Goal: Task Accomplishment & Management: Manage account settings

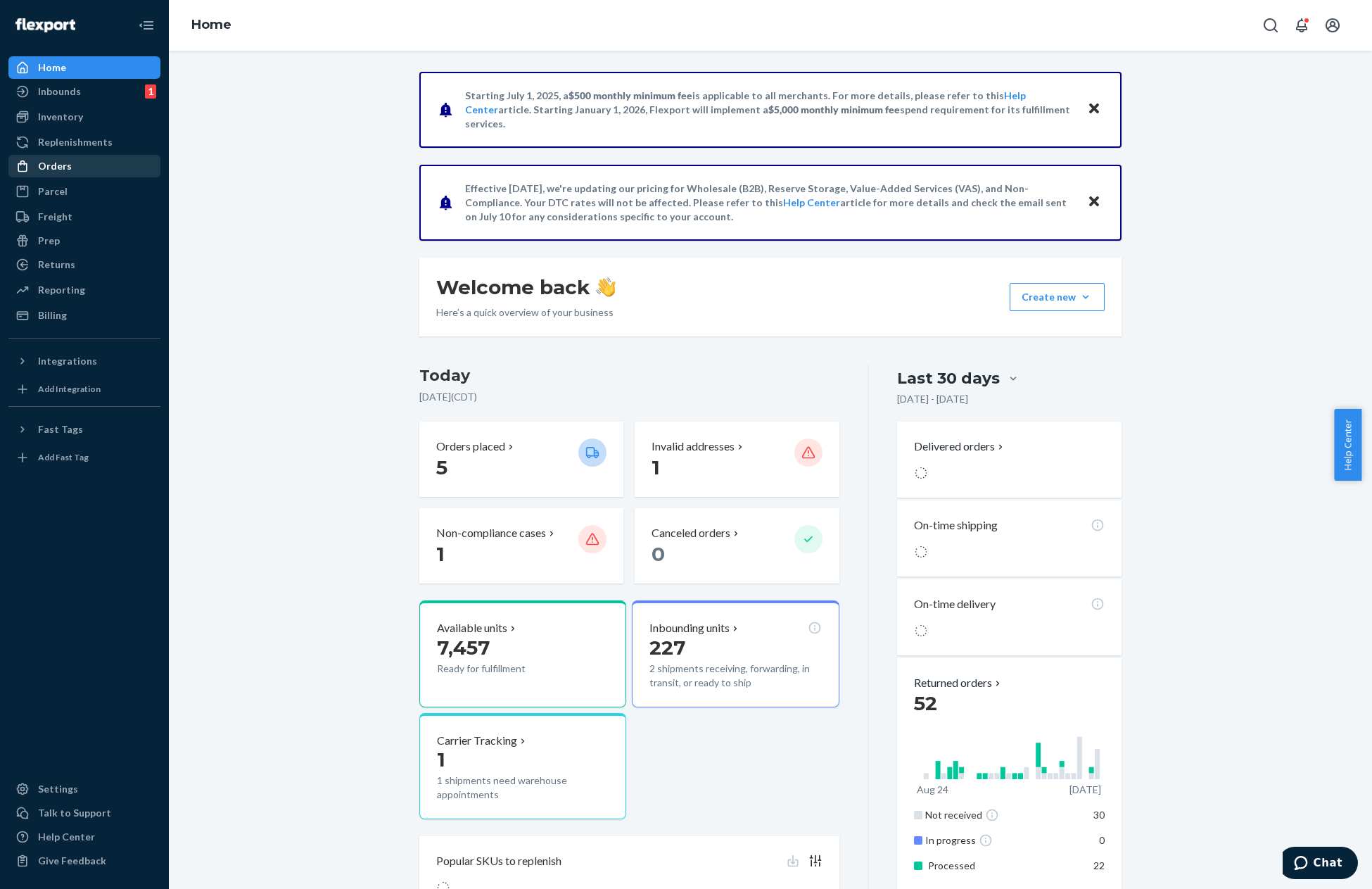
click at [74, 166] on div "Orders" at bounding box center [84, 166] width 149 height 20
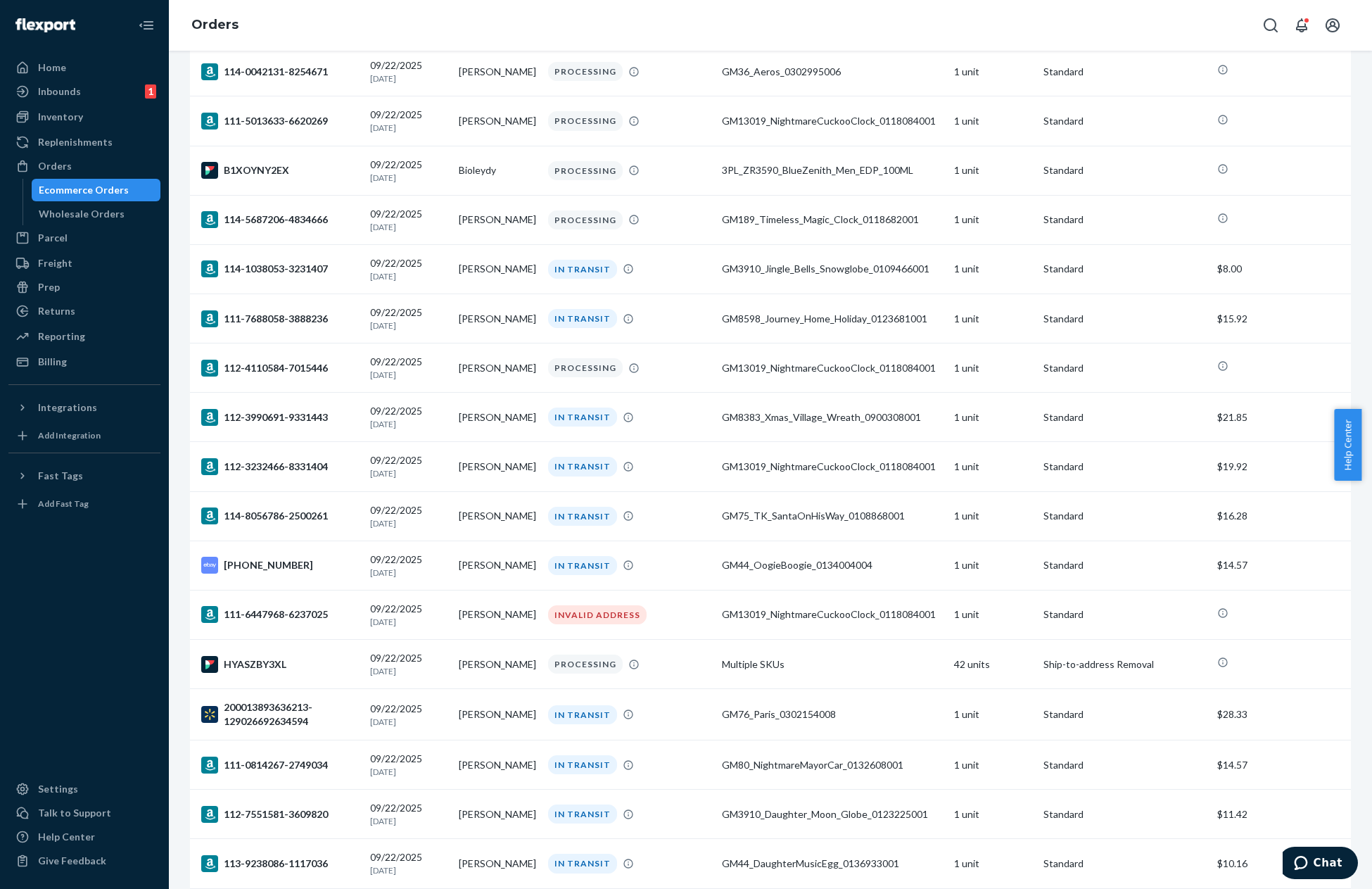
scroll to position [915, 0]
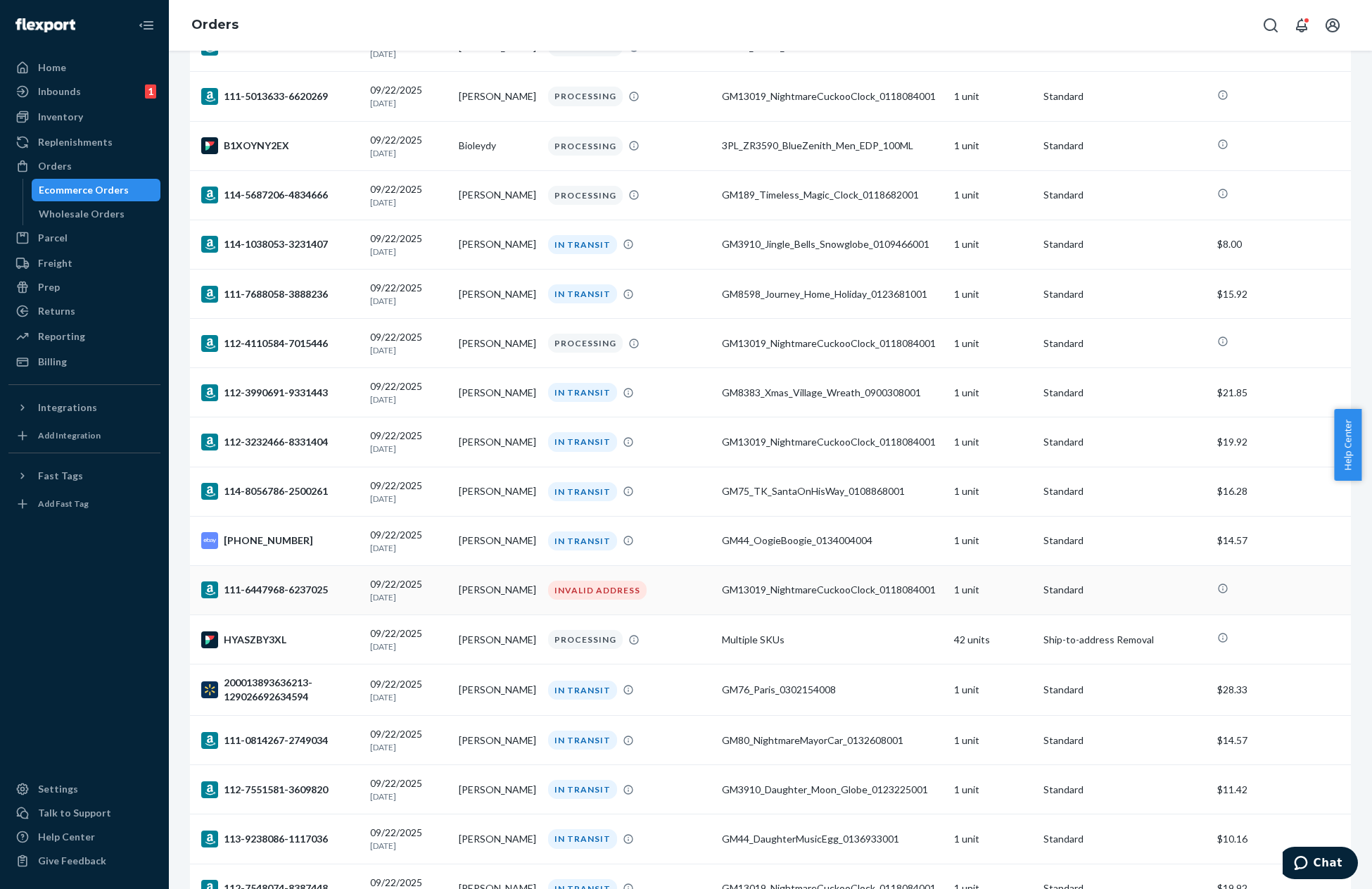
click at [1063, 605] on td "Standard" at bounding box center [1125, 589] width 175 height 49
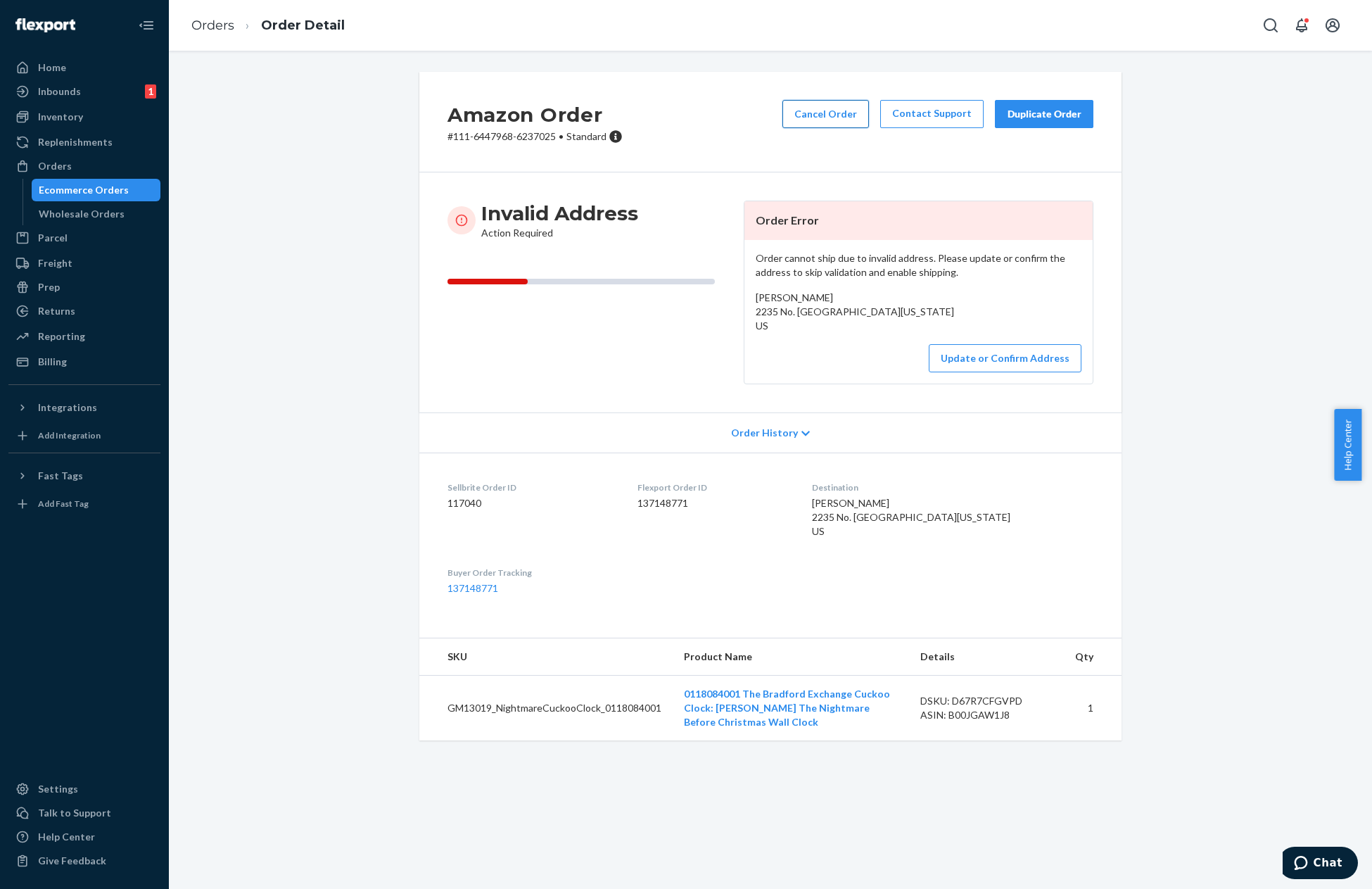
click at [831, 106] on button "Cancel Order" at bounding box center [825, 113] width 86 height 28
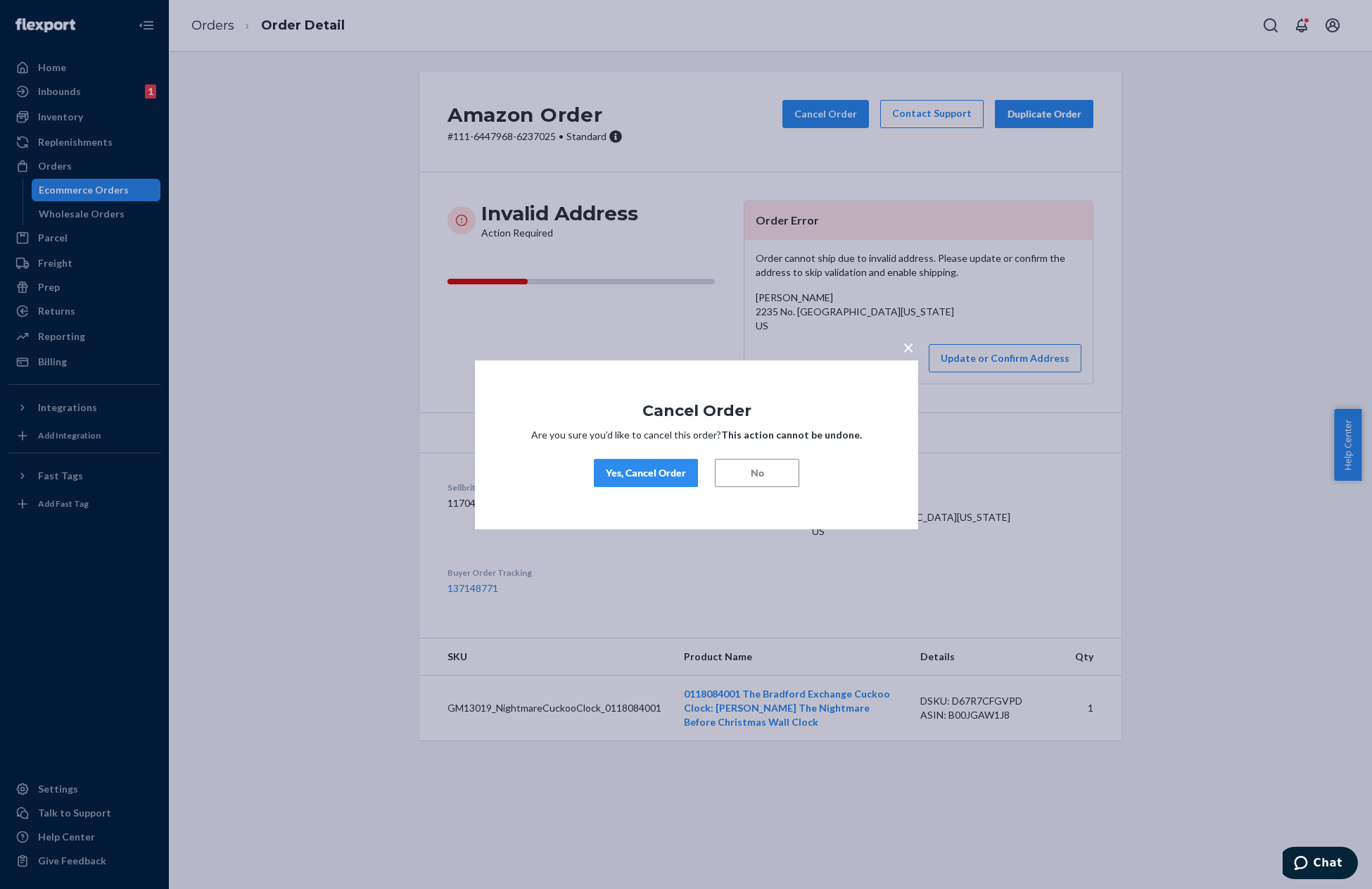
click at [649, 474] on div "Yes, Cancel Order" at bounding box center [646, 473] width 80 height 14
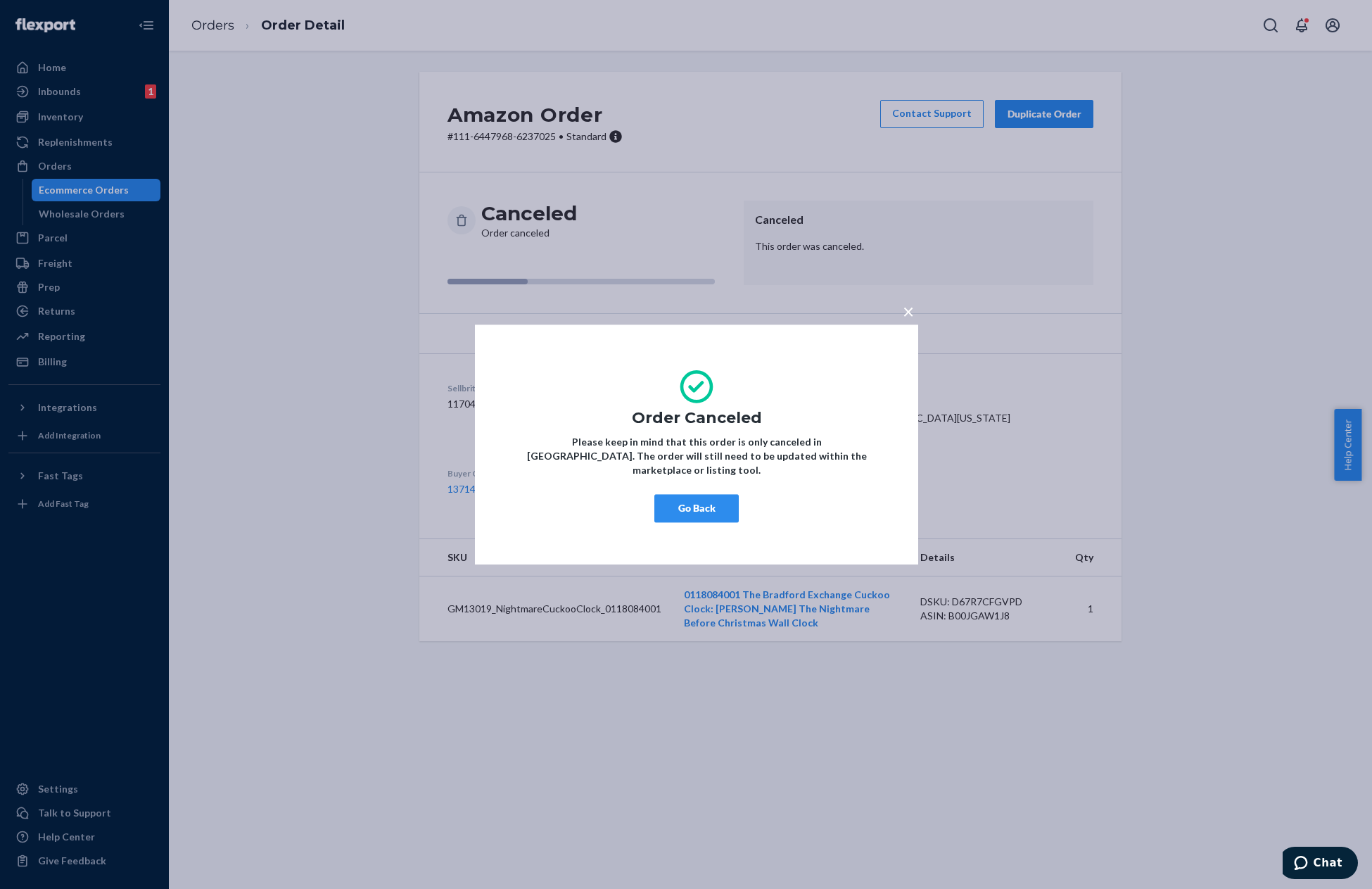
click at [713, 495] on button "Go Back" at bounding box center [696, 507] width 84 height 28
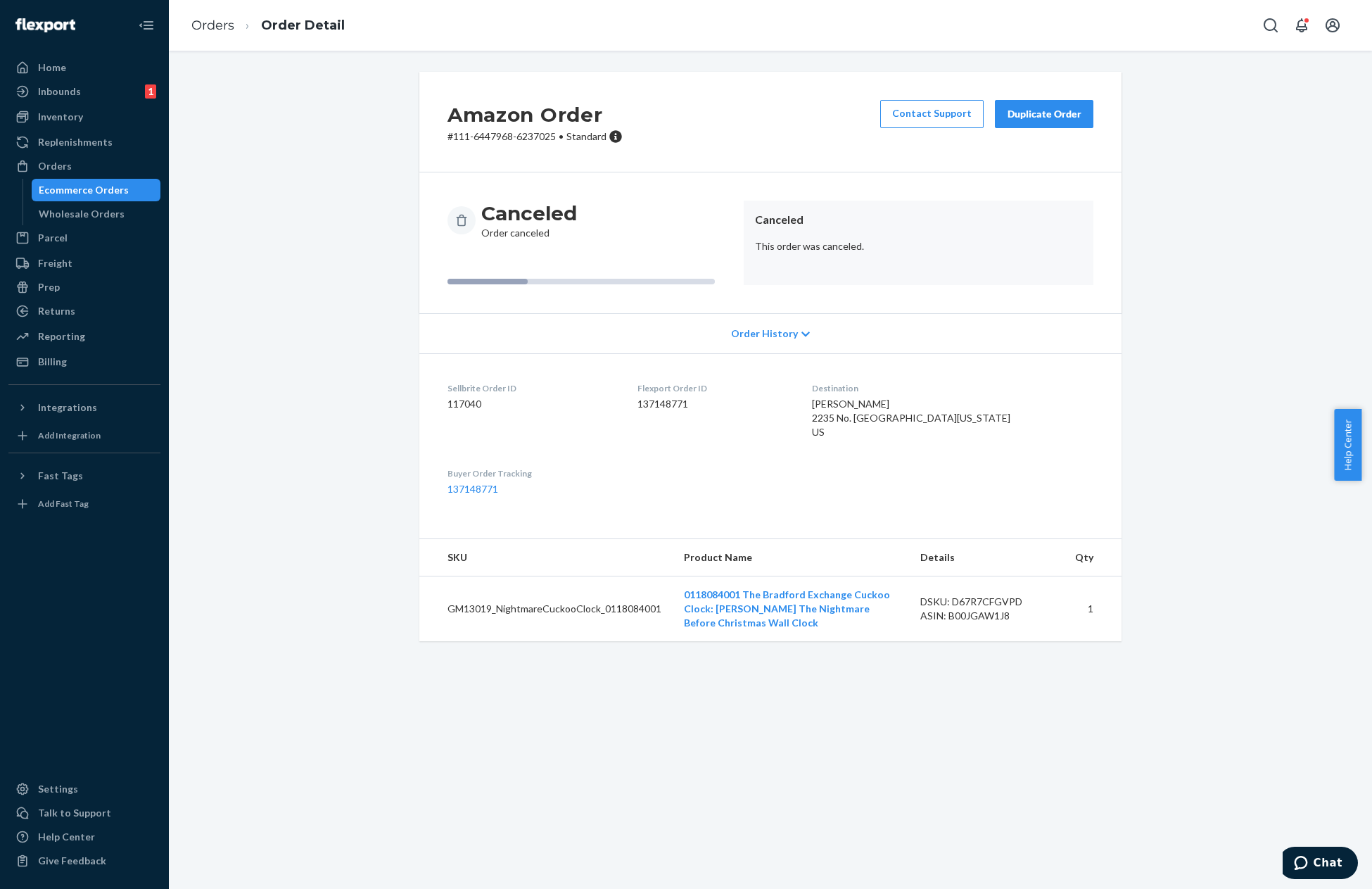
click at [391, 694] on div "Amazon Order # 111-6447968-6237025 • Standard Contact Support Duplicate Order C…" at bounding box center [771, 469] width 1203 height 838
